Goal: Ask a question: Seek information or help from site administrators or community

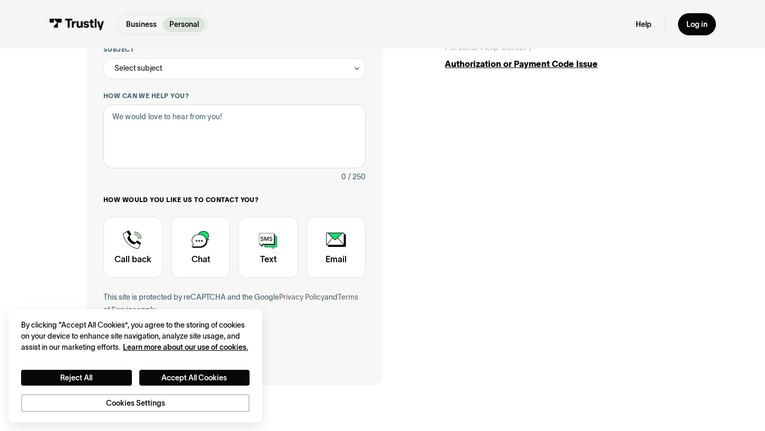
scroll to position [202, 0]
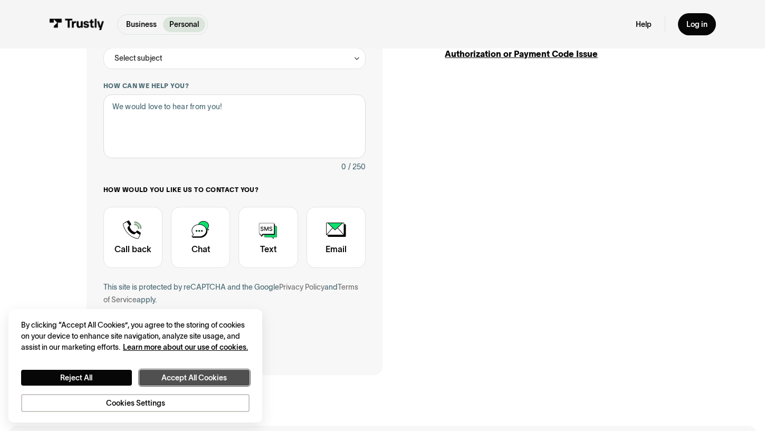
click at [181, 380] on button "Accept All Cookies" at bounding box center [194, 378] width 111 height 16
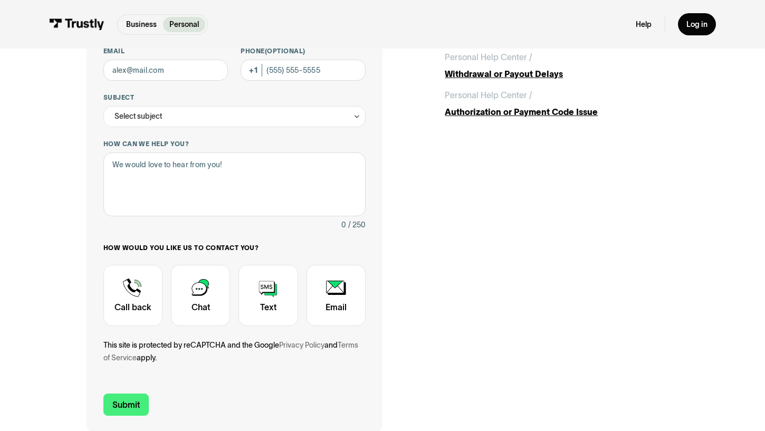
scroll to position [60, 0]
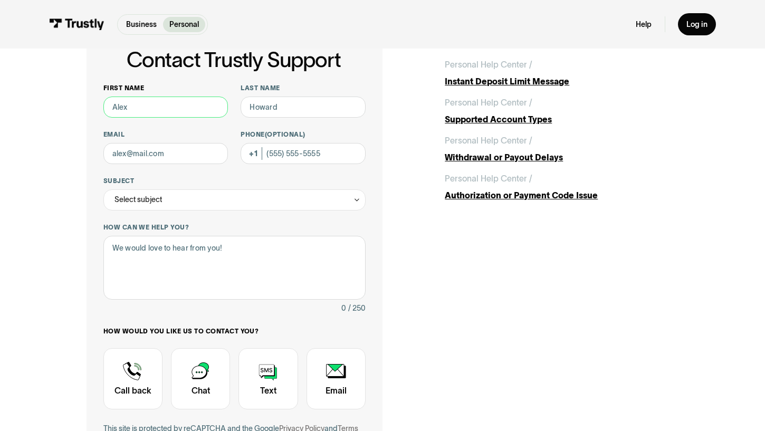
click at [176, 112] on input "First name" at bounding box center [165, 107] width 125 height 21
type input "Patrick"
type input "Howell"
type input "howellpat@yahoo.com"
type input "(512) 608-3892"
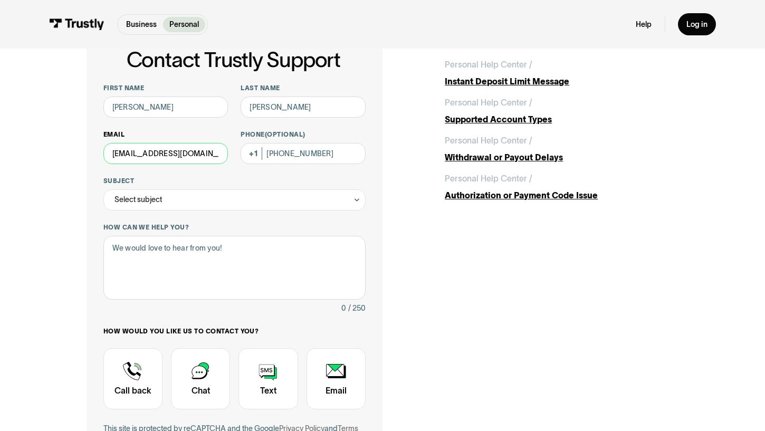
click at [217, 152] on input "howellpat@yahoo.com" at bounding box center [165, 153] width 125 height 21
type input "howellpatd@gmail.com"
click at [329, 207] on div "Select subject" at bounding box center [234, 200] width 262 height 21
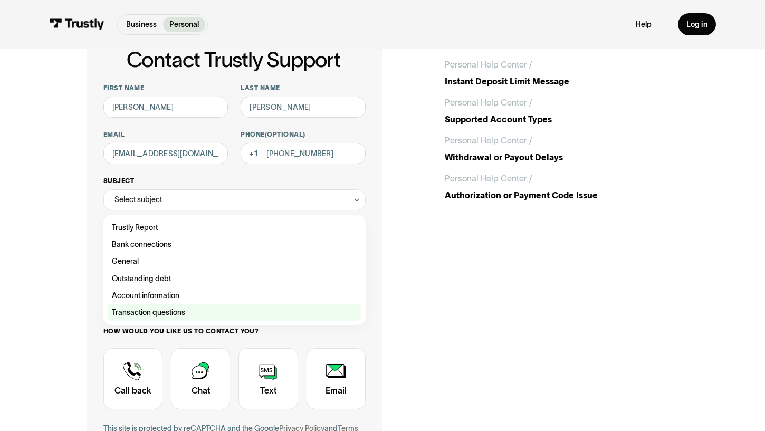
click at [294, 313] on div "Contact Trustly Support" at bounding box center [235, 312] width 254 height 17
type input "**********"
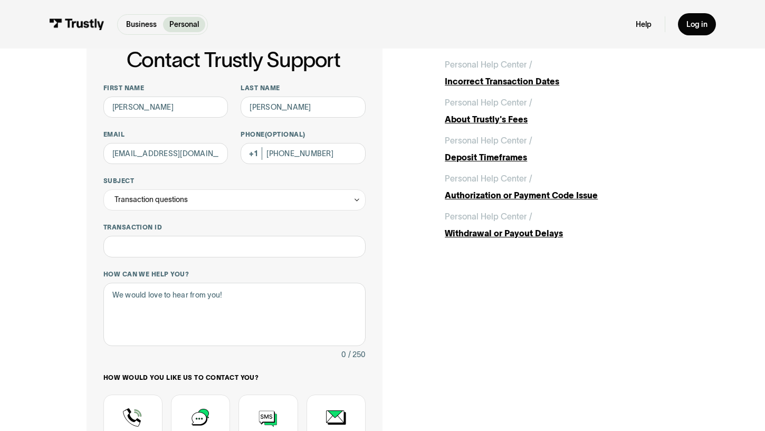
click at [500, 329] on div "**********" at bounding box center [383, 297] width 593 height 532
click at [694, 288] on div "**********" at bounding box center [382, 296] width 723 height 617
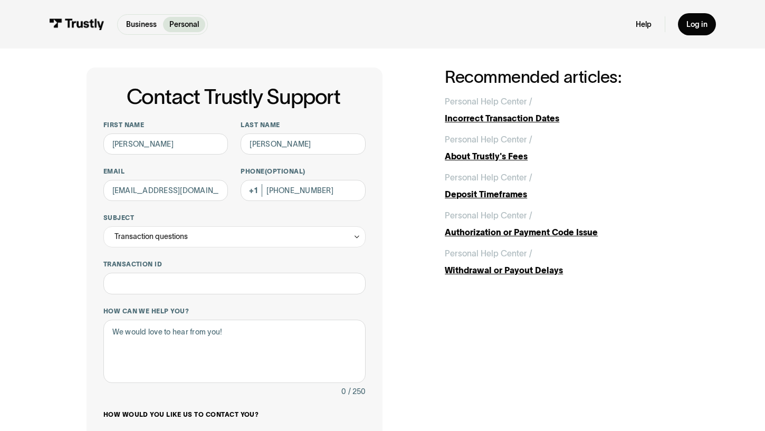
scroll to position [31, 0]
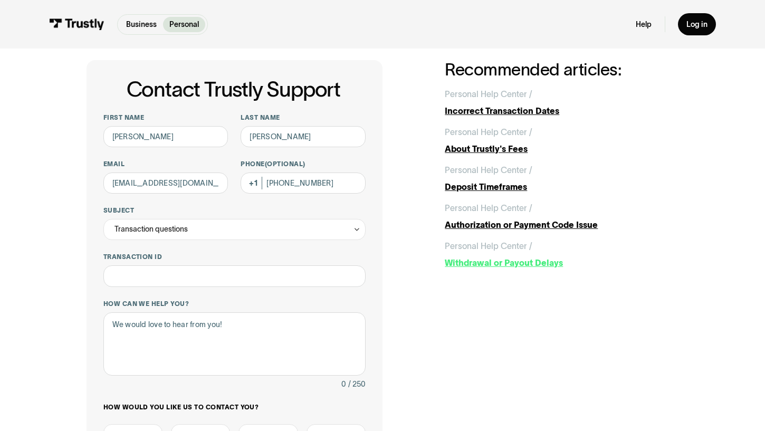
click at [472, 266] on div "Withdrawal or Payout Delays" at bounding box center [562, 263] width 234 height 13
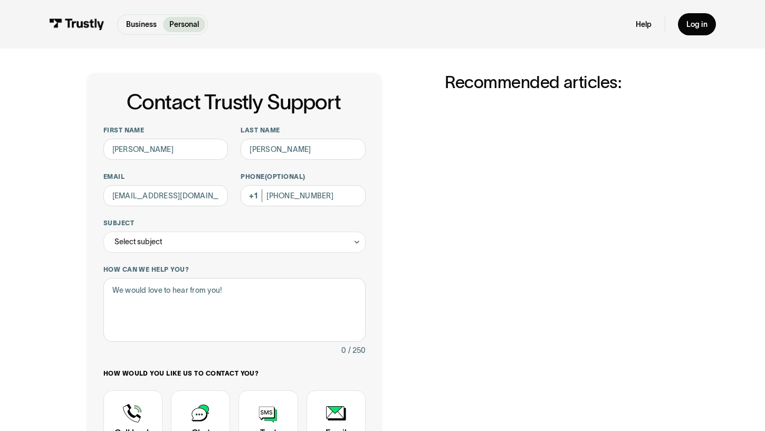
scroll to position [5, 0]
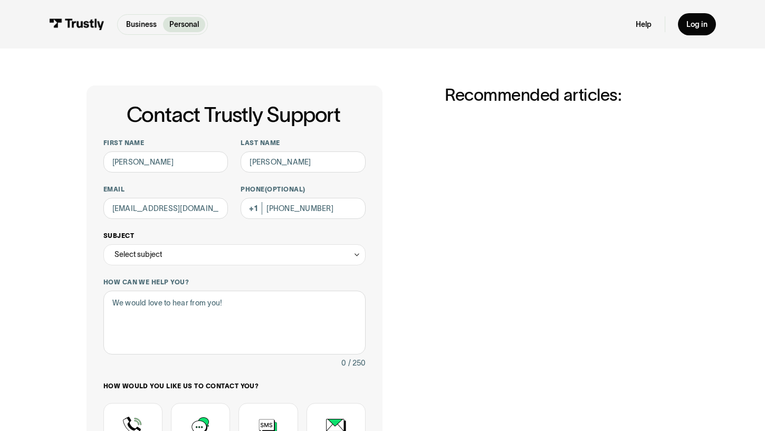
click at [256, 259] on div "Select subject" at bounding box center [234, 254] width 262 height 21
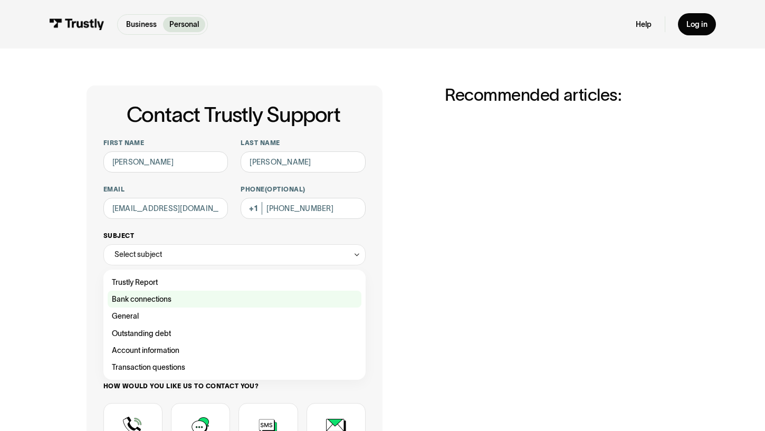
click at [259, 300] on div "Contact Trustly Support" at bounding box center [235, 299] width 254 height 17
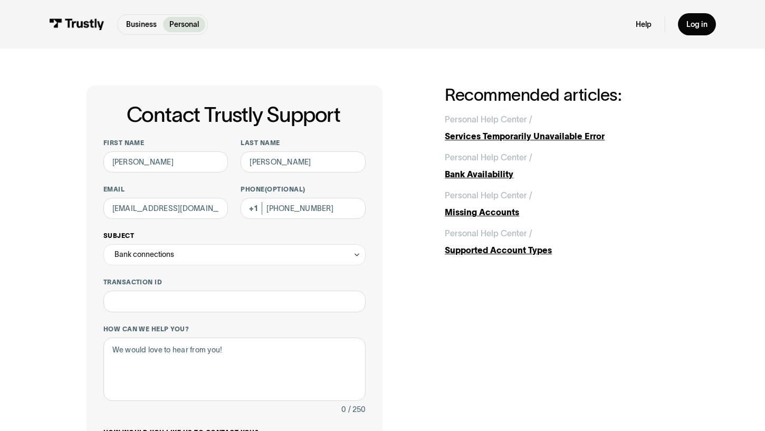
click at [268, 258] on div "Bank connections" at bounding box center [234, 254] width 262 height 21
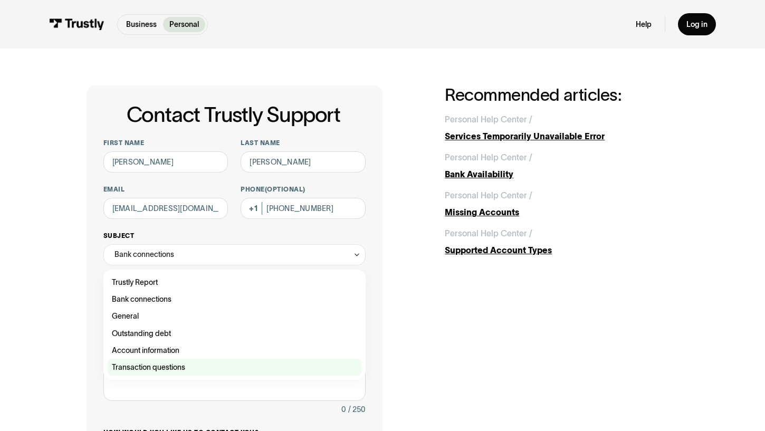
click at [263, 363] on div "Contact Trustly Support" at bounding box center [235, 367] width 254 height 17
type input "**********"
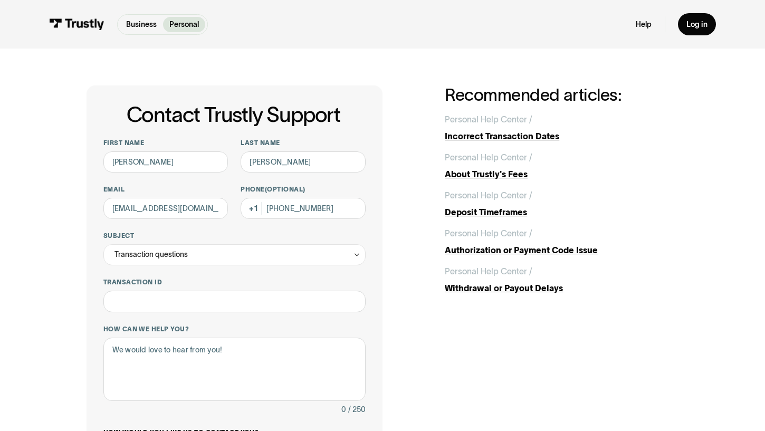
scroll to position [0, 0]
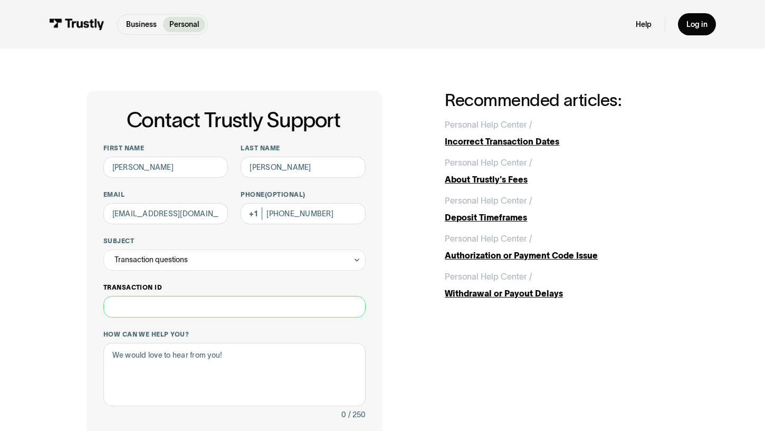
click at [251, 307] on input "Transaction ID" at bounding box center [234, 306] width 262 height 21
paste input "**********"
click at [288, 310] on input "**********" at bounding box center [234, 306] width 262 height 21
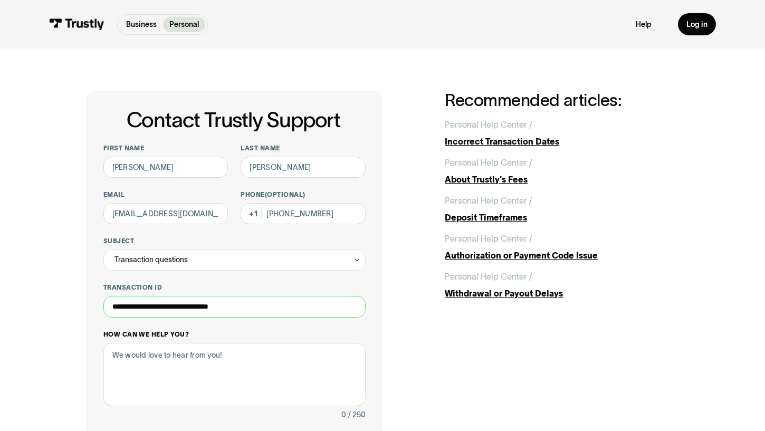
type input "**********"
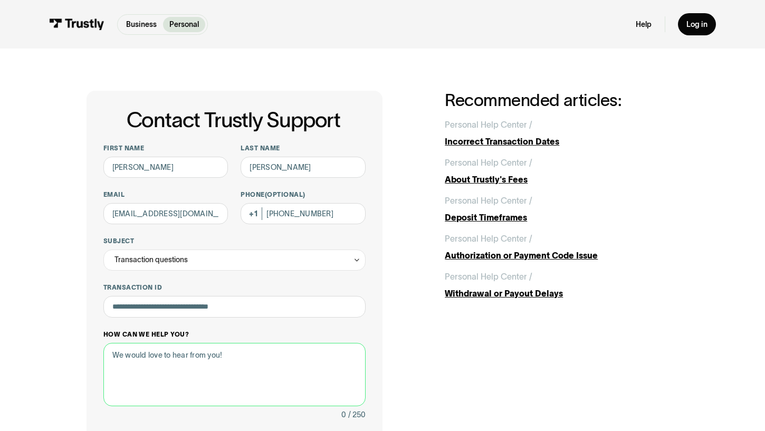
click at [324, 375] on textarea "How can we help you?" at bounding box center [234, 374] width 262 height 63
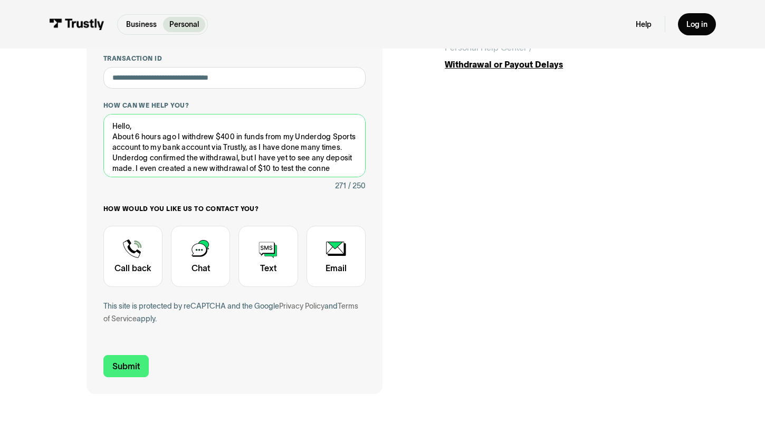
scroll to position [6, 0]
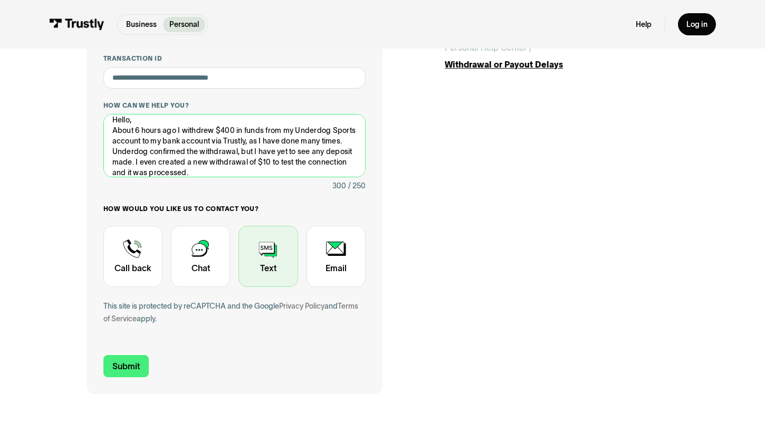
type textarea "Hello, About 6 hours ago I withdrew $400 in funds from my Underdog Sports accou…"
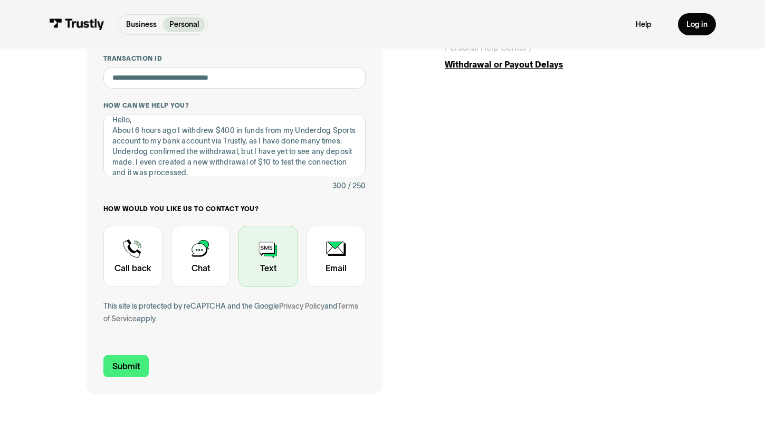
click at [261, 251] on div "Contact Trustly Support" at bounding box center [268, 256] width 59 height 61
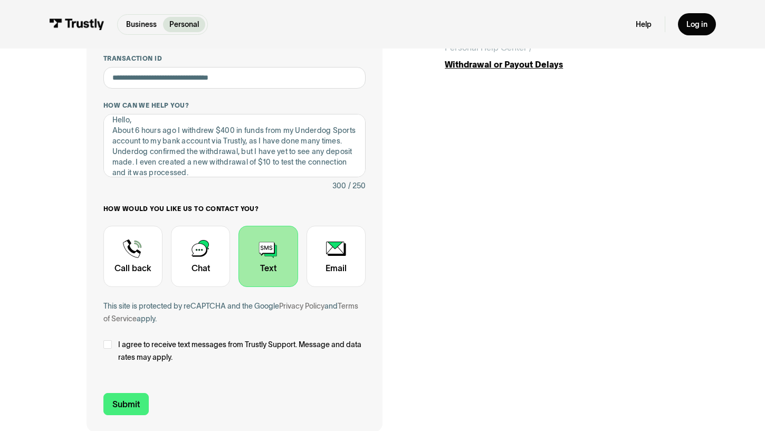
click at [116, 348] on label "I agree to receive text messages from Trustly Support. Message and data rates m…" at bounding box center [234, 350] width 262 height 25
click at [131, 410] on input "Submit" at bounding box center [125, 404] width 45 height 22
type input "+15126083892"
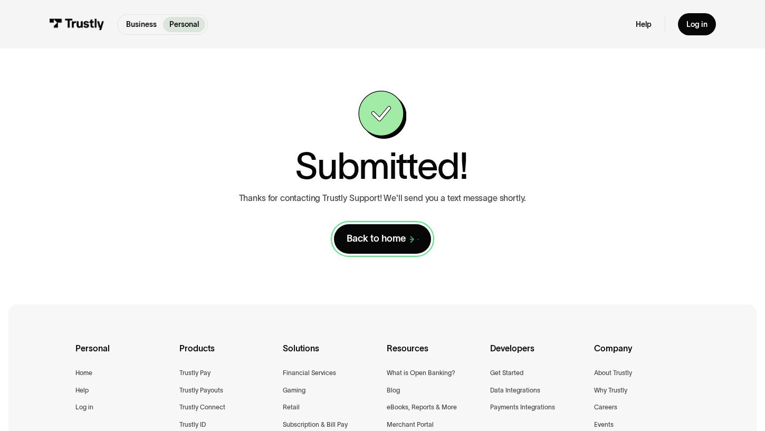
click at [376, 231] on link "Back to home" at bounding box center [382, 239] width 97 height 30
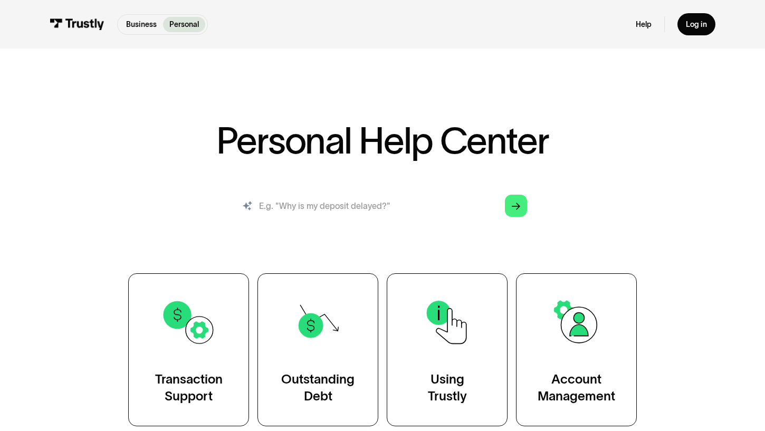
click at [321, 214] on input "search" at bounding box center [383, 206] width 307 height 34
type input "what does authorized mean"
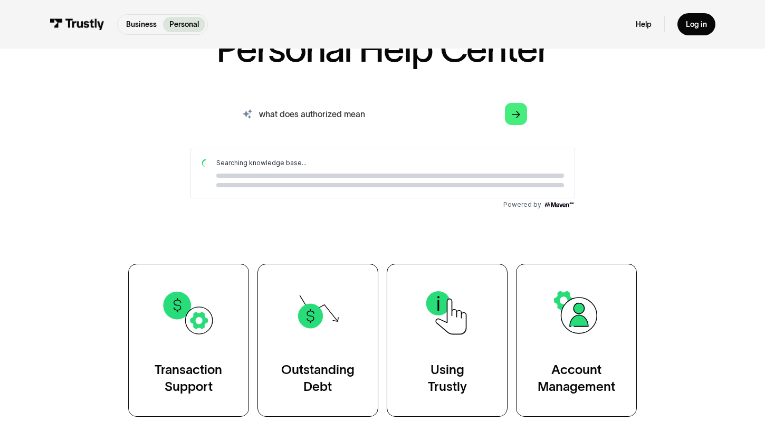
scroll to position [10, 0]
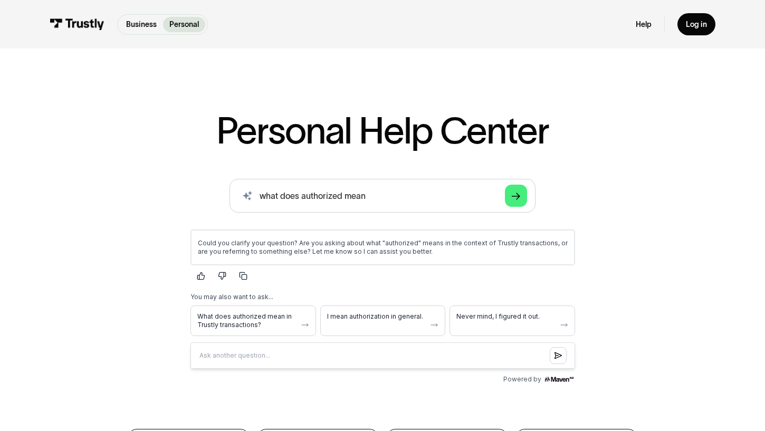
click at [691, 252] on div "Personal Help Center AI-powered search ( 1 / 4 ) Type your question and our sma…" at bounding box center [382, 313] width 765 height 538
click at [250, 316] on span "What does authorized mean in Trustly transactions?" at bounding box center [246, 320] width 99 height 17
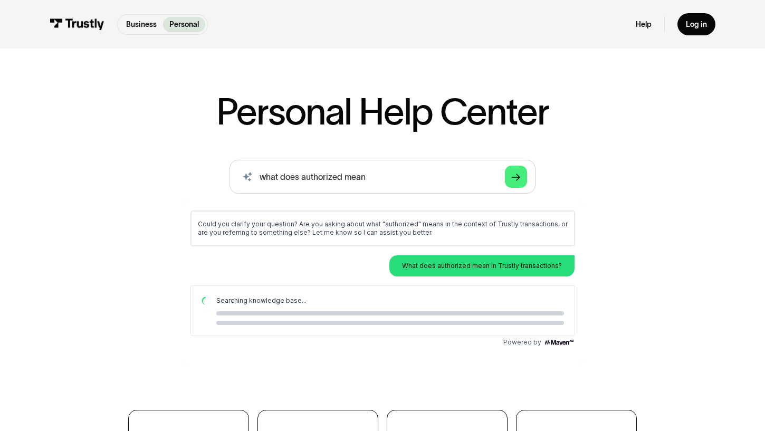
scroll to position [55, 0]
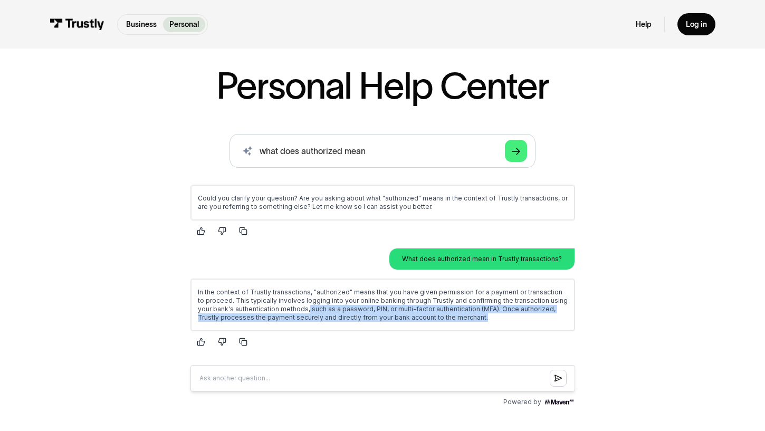
drag, startPoint x: 291, startPoint y: 310, endPoint x: 488, endPoint y: 316, distance: 197.0
click at [488, 316] on p "In the context of Trustly transactions, "authorized" means that you have given …" at bounding box center [382, 305] width 370 height 34
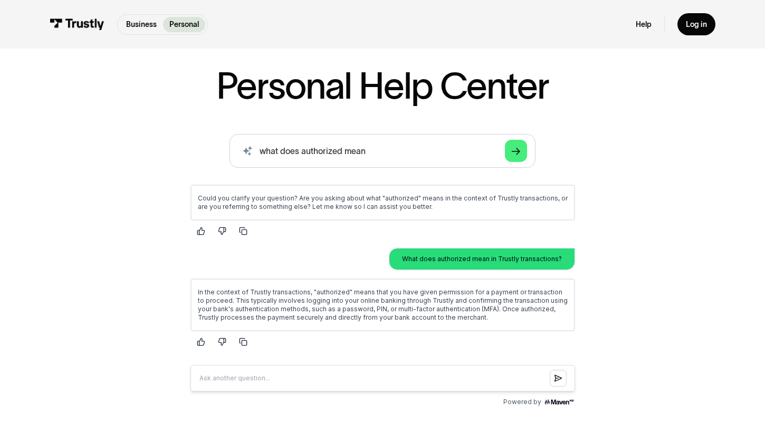
click at [683, 309] on div "AI-powered search ( 1 / 4 ) Type your question and our smart search will find y…" at bounding box center [382, 272] width 613 height 276
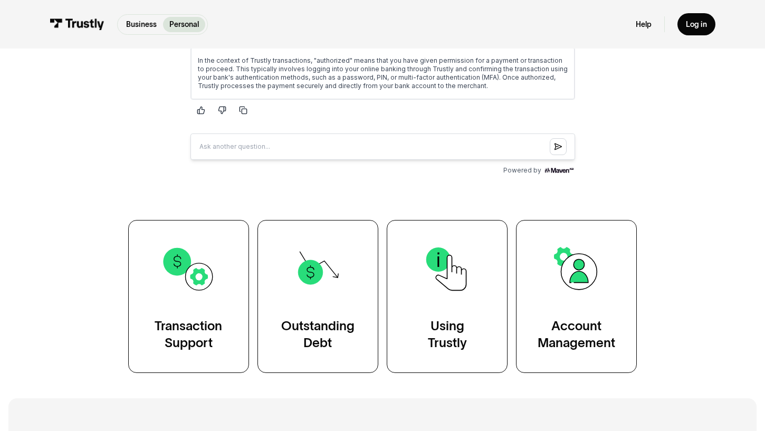
scroll to position [0, 0]
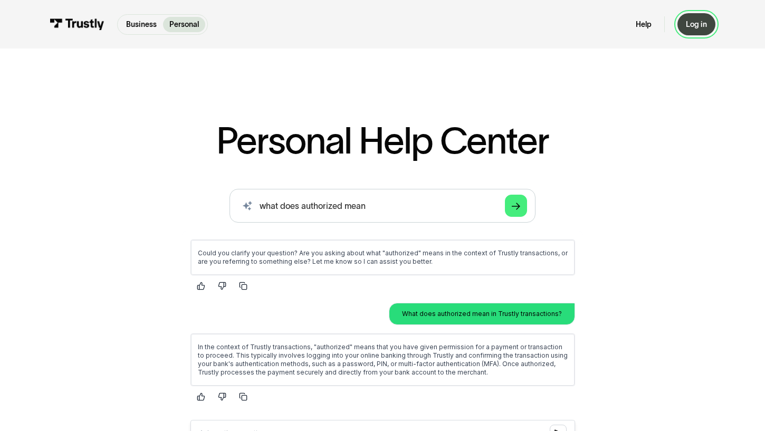
click at [689, 24] on div "Log in" at bounding box center [696, 25] width 21 height 10
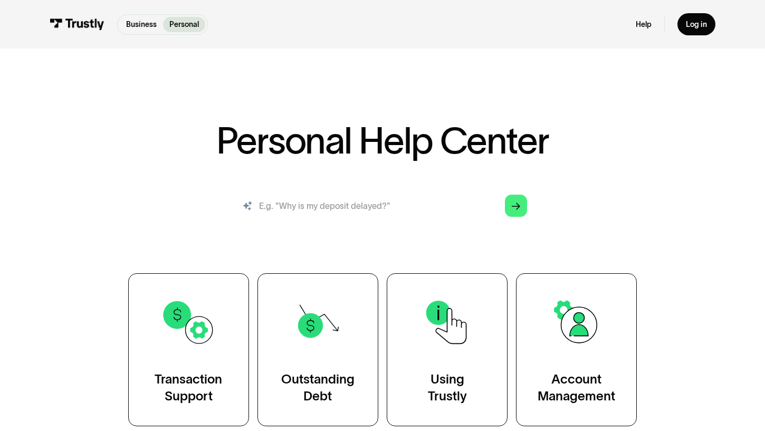
click at [344, 199] on input "search" at bounding box center [383, 206] width 307 height 34
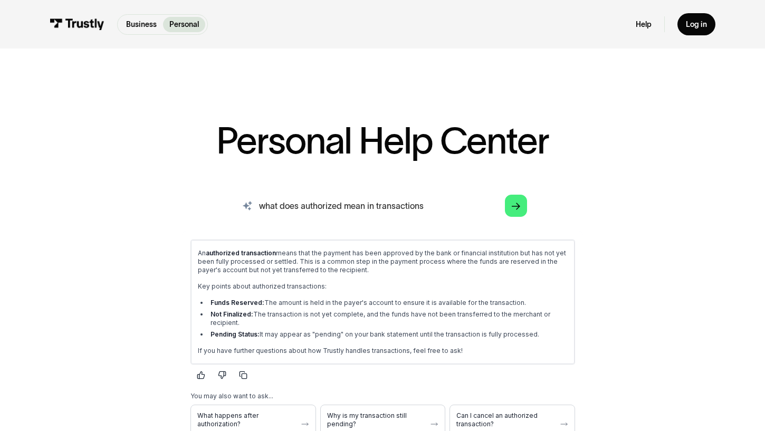
click at [433, 201] on input "what does authorized mean in transactions" at bounding box center [383, 206] width 307 height 34
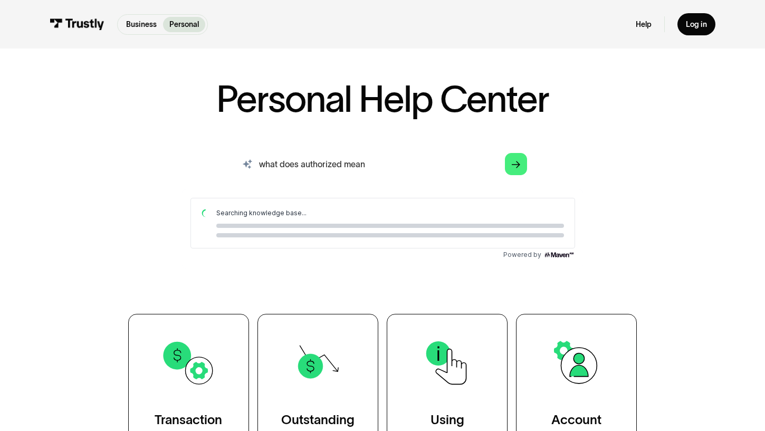
scroll to position [63, 0]
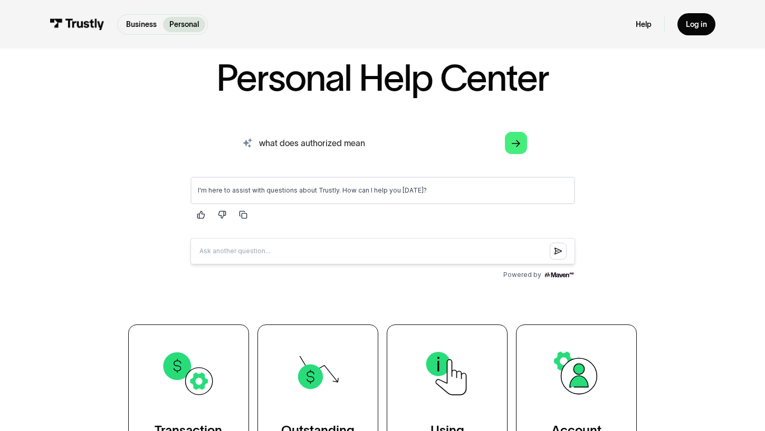
click at [383, 141] on input "what does authorized mean" at bounding box center [383, 143] width 307 height 34
click at [449, 149] on input "what does authorized mean" at bounding box center [383, 143] width 307 height 34
click at [438, 150] on input "what does authorized mean" at bounding box center [383, 143] width 307 height 34
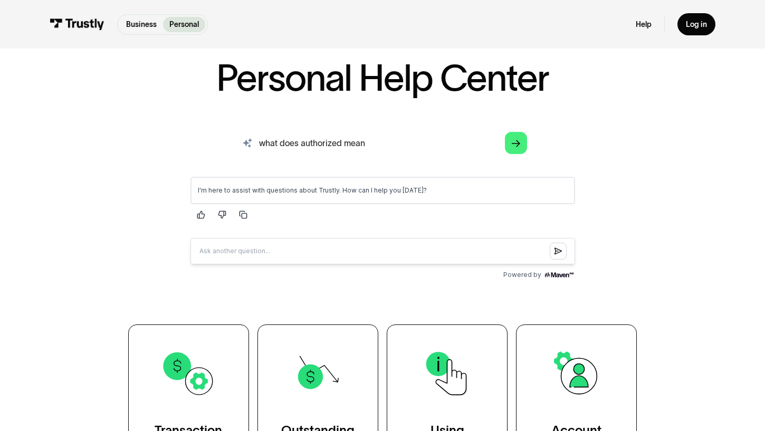
click at [524, 156] on input "what does authorized mean" at bounding box center [383, 143] width 307 height 34
click at [521, 144] on icon "Arrow Right" at bounding box center [516, 143] width 8 height 9
click at [451, 150] on input "what does authorized mean" at bounding box center [383, 143] width 307 height 34
type input "what does authorized mean on a transaction"
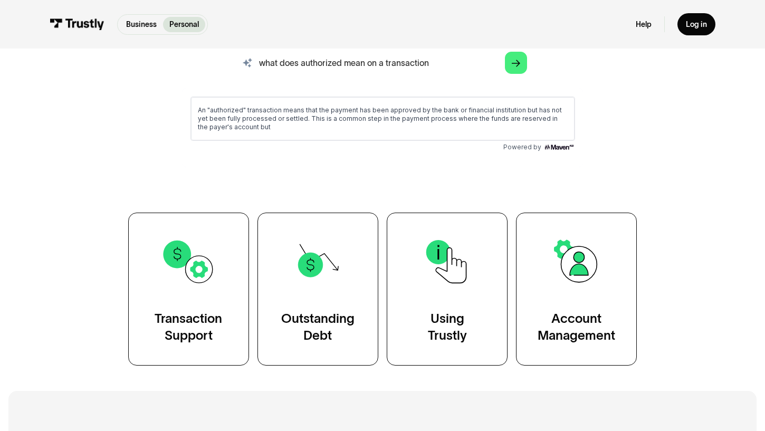
scroll to position [140, 0]
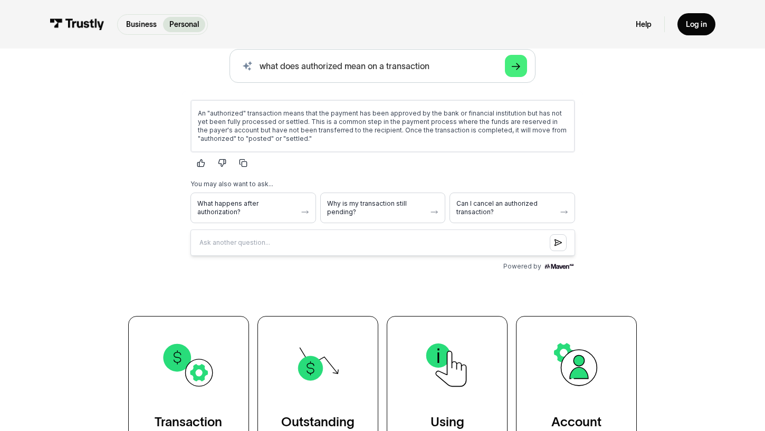
drag, startPoint x: 347, startPoint y: 137, endPoint x: 353, endPoint y: 139, distance: 6.2
click at [353, 139] on p "An "authorized" transaction means that the payment has been approved by the ban…" at bounding box center [382, 126] width 370 height 34
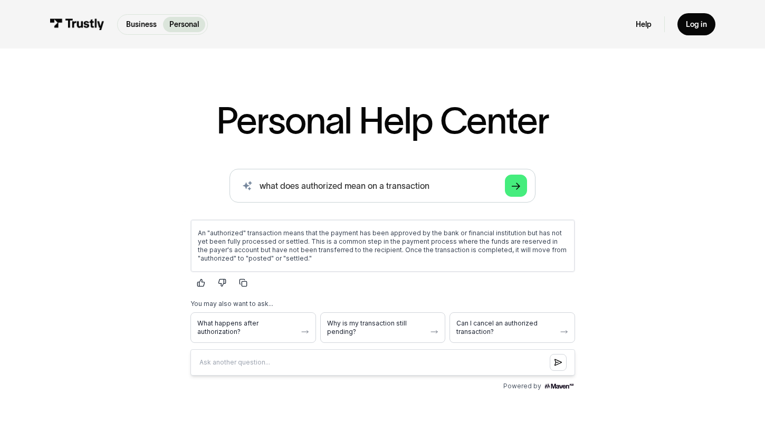
scroll to position [0, 0]
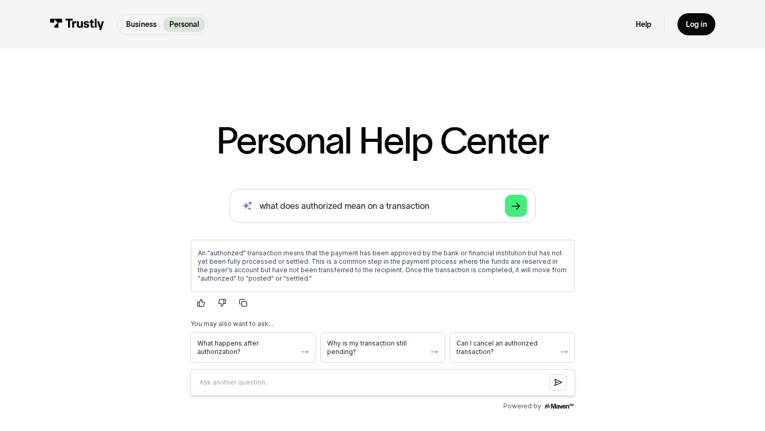
click at [684, 167] on div "Personal Help Center AI-powered search ( 1 / 4 ) Type your question and our sma…" at bounding box center [382, 365] width 613 height 487
